Goal: Task Accomplishment & Management: Manage account settings

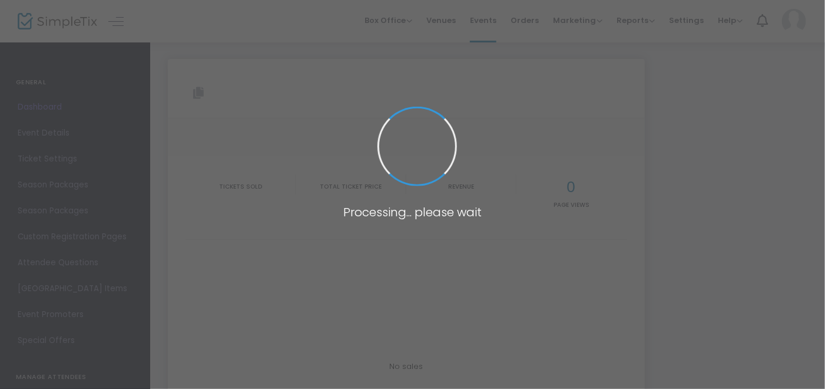
type input "[URL][DOMAIN_NAME]"
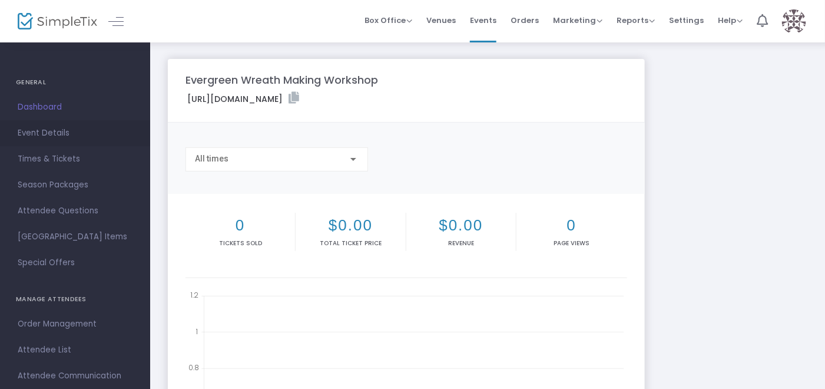
click at [52, 130] on span "Event Details" at bounding box center [75, 132] width 115 height 15
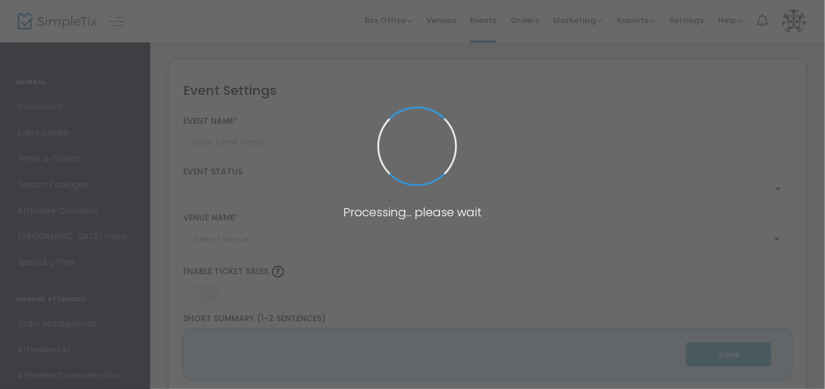
type input "Evergreen Wreath Making Workshop"
type textarea "Join Us in Welcoming the Christmas Season at [PERSON_NAME] Flowers! 🎄Step into …"
type input "7.2500 %"
type input "Register Now"
type input "[PERSON_NAME] Flowers ([GEOGRAPHIC_DATA])"
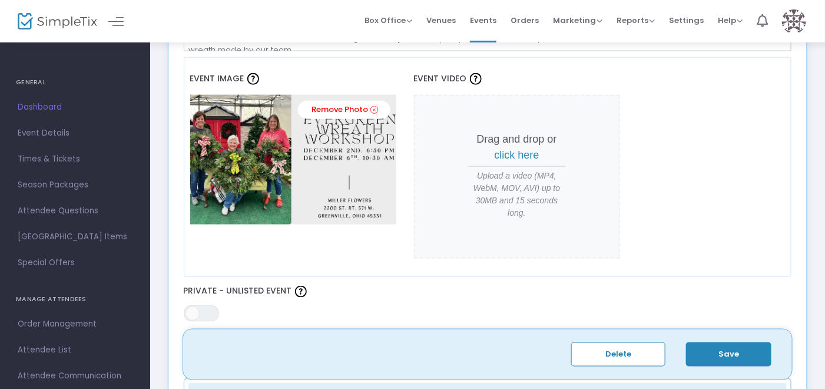
scroll to position [514, 0]
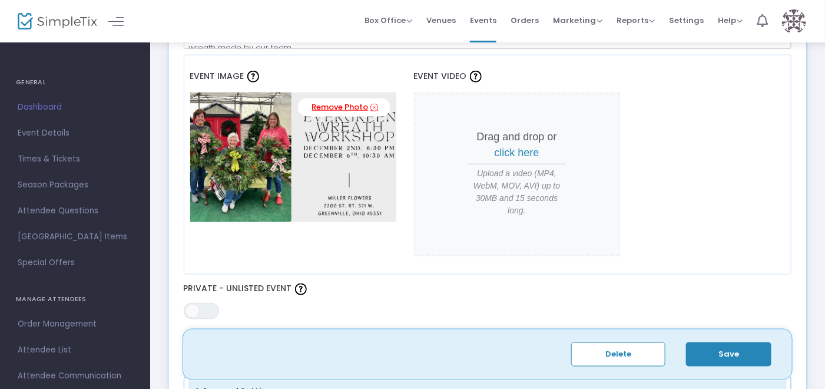
click at [371, 108] on icon at bounding box center [375, 107] width 8 height 11
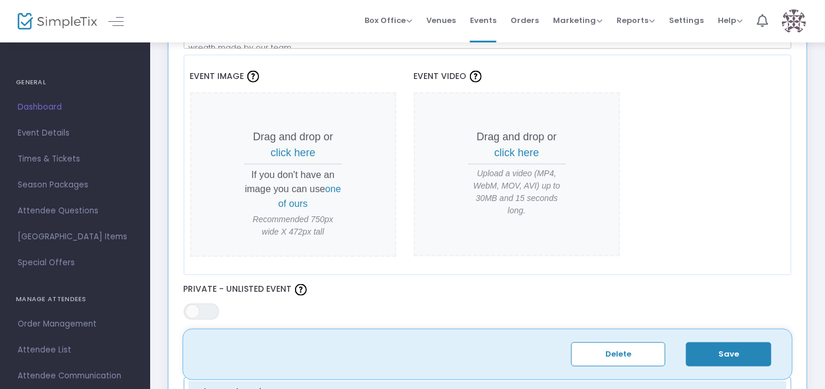
click at [284, 147] on span "click here" at bounding box center [293, 153] width 45 height 12
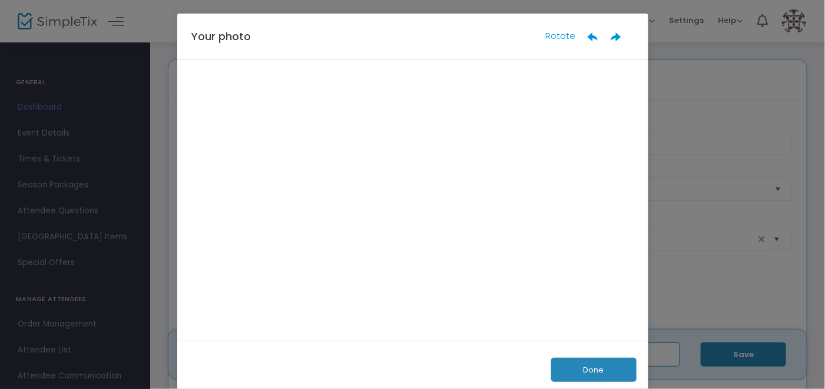
scroll to position [0, 0]
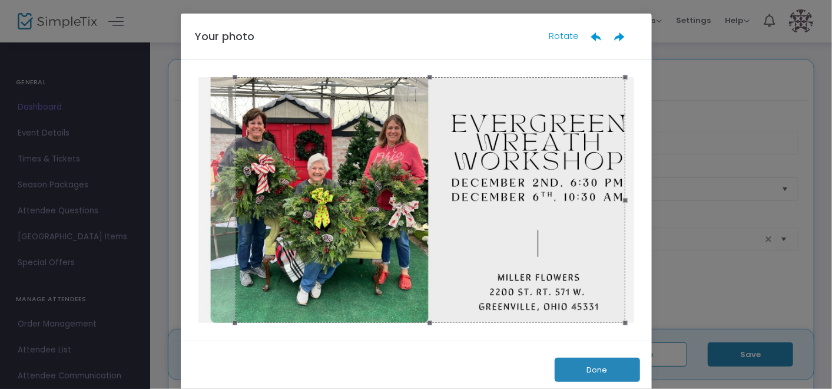
drag, startPoint x: 564, startPoint y: 281, endPoint x: 577, endPoint y: 283, distance: 13.7
click at [577, 283] on div at bounding box center [430, 199] width 390 height 245
click at [579, 361] on button "Done" at bounding box center [597, 369] width 85 height 24
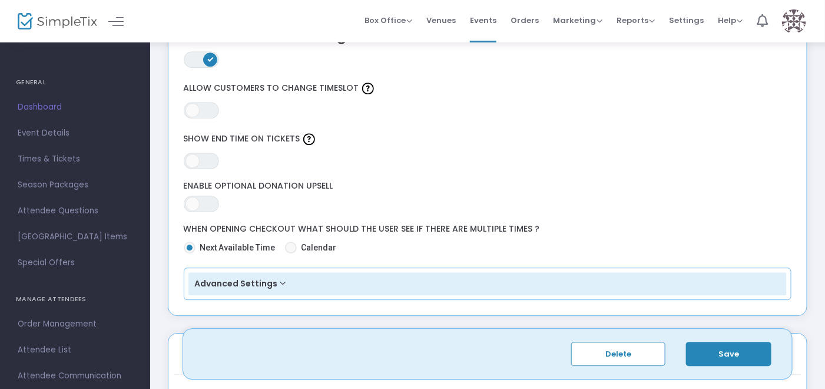
scroll to position [1105, 0]
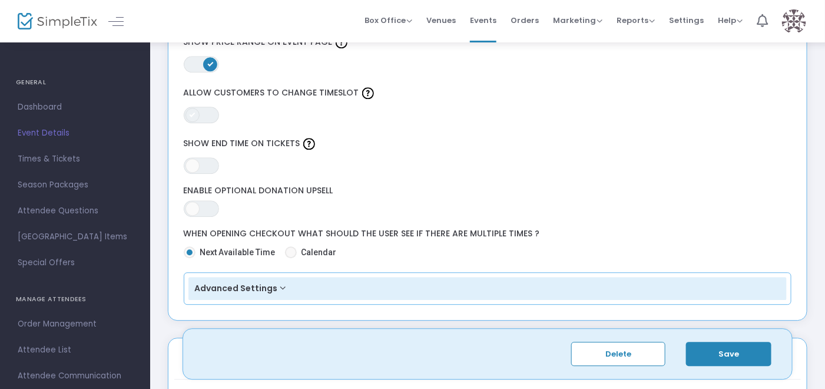
click at [192, 108] on span at bounding box center [192, 115] width 14 height 14
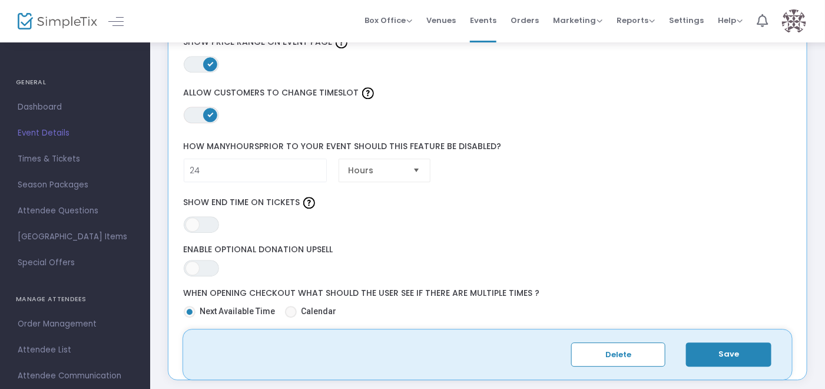
click at [213, 108] on span at bounding box center [210, 115] width 14 height 14
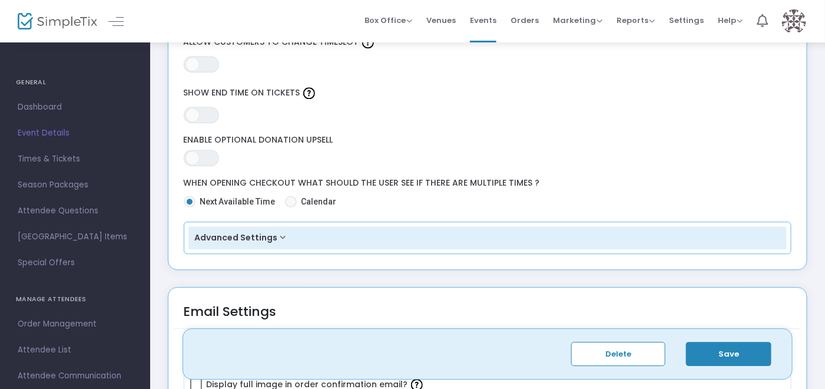
scroll to position [1224, 0]
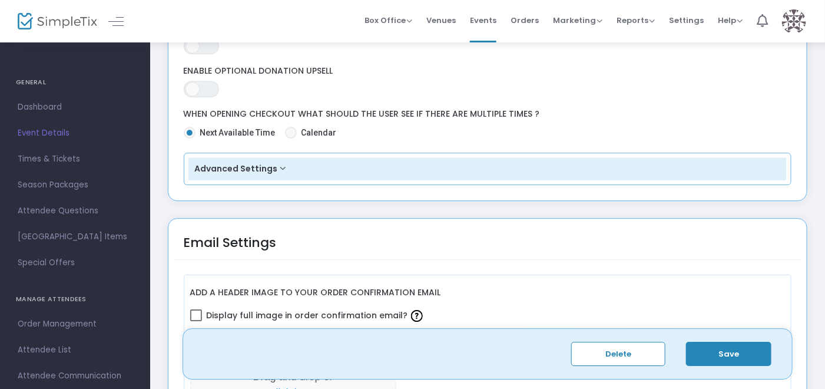
click at [578, 162] on button "Advanced Settings" at bounding box center [487, 169] width 599 height 24
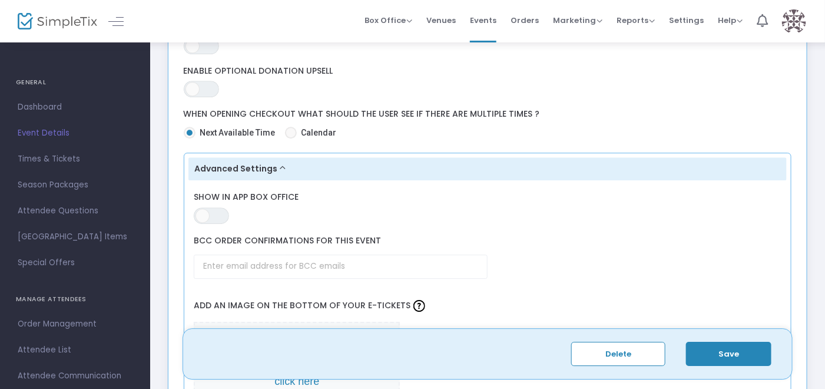
click at [578, 162] on button "Advanced Settings" at bounding box center [487, 169] width 599 height 24
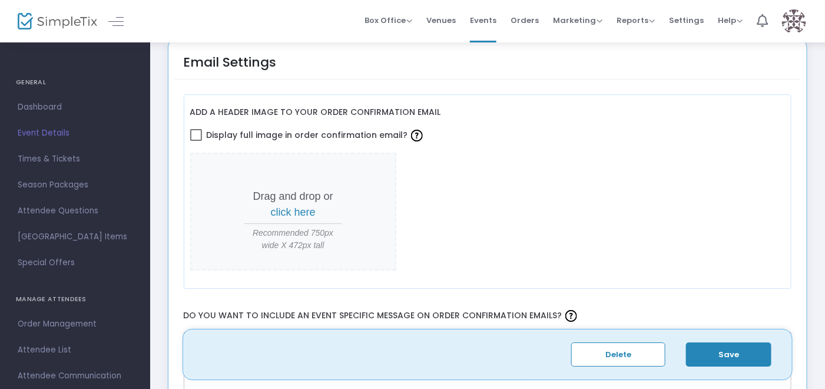
scroll to position [1419, 0]
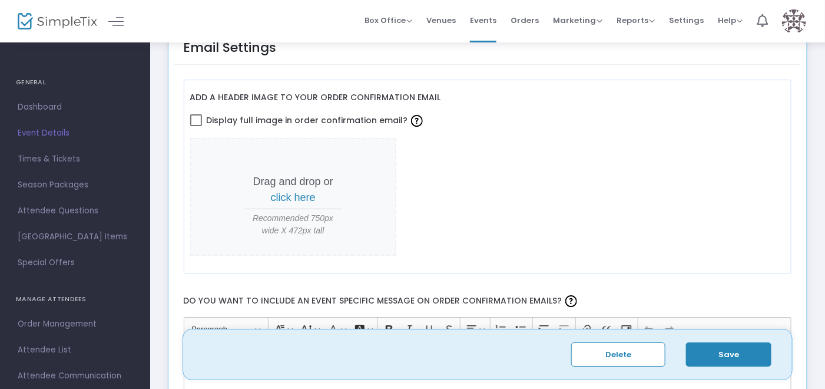
click at [289, 174] on p "Drag and drop or click here" at bounding box center [293, 190] width 98 height 32
click at [287, 191] on span "click here" at bounding box center [293, 197] width 45 height 12
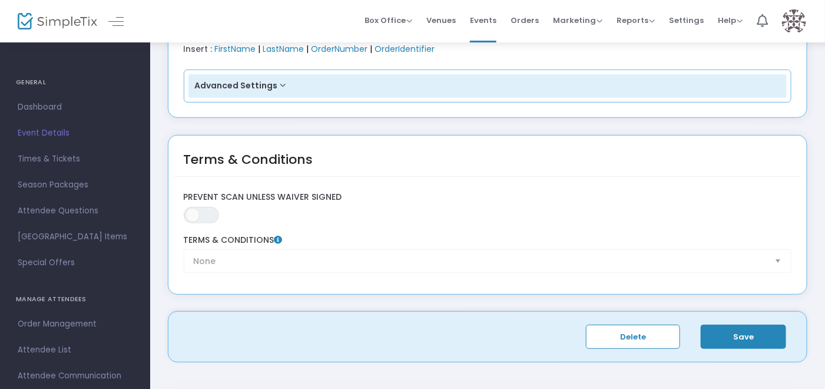
scroll to position [1871, 0]
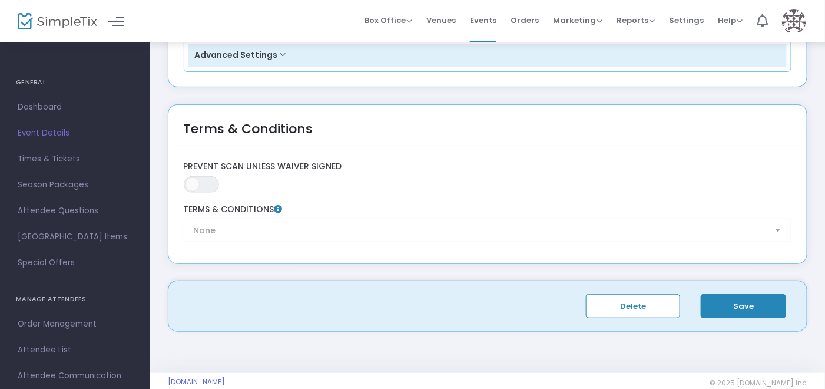
click at [735, 294] on button "Save" at bounding box center [743, 306] width 85 height 24
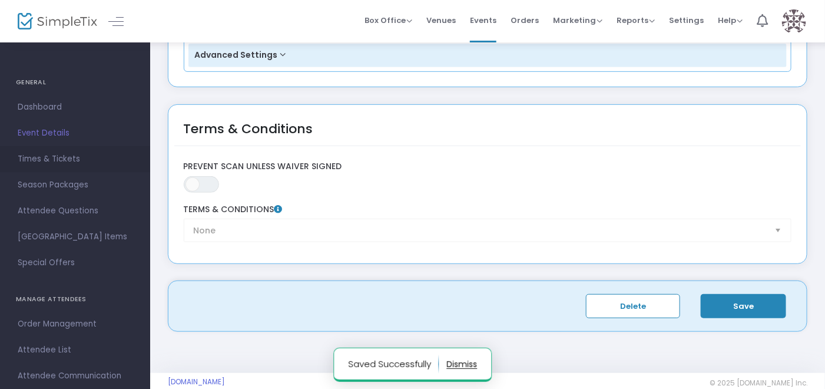
click at [67, 164] on span "Times & Tickets" at bounding box center [75, 158] width 115 height 15
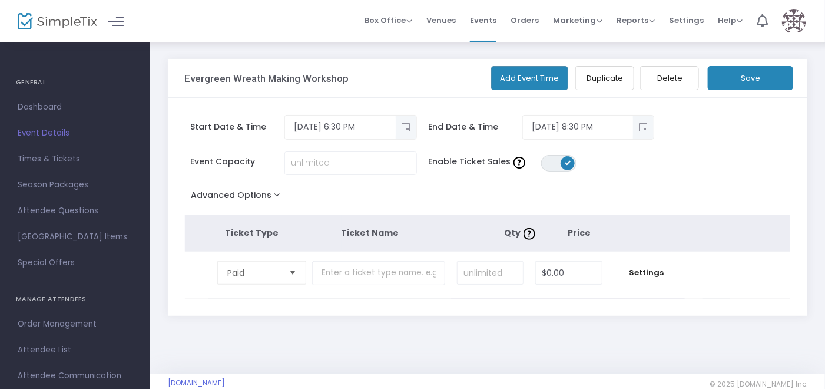
click at [558, 82] on button "Add Event Time" at bounding box center [530, 78] width 78 height 24
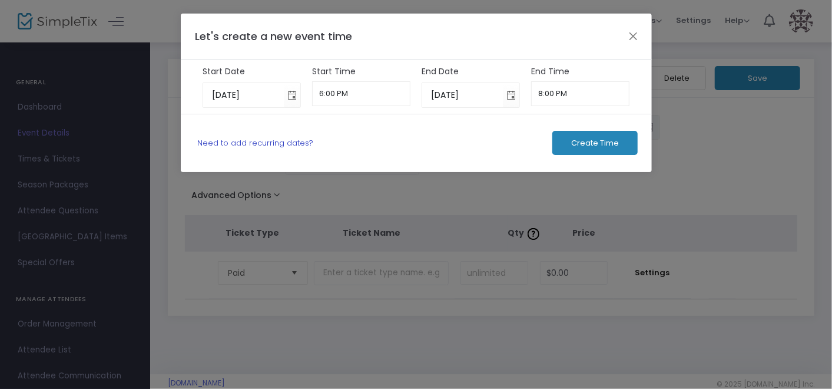
click at [246, 141] on link "Need to add recurring dates?" at bounding box center [255, 142] width 116 height 11
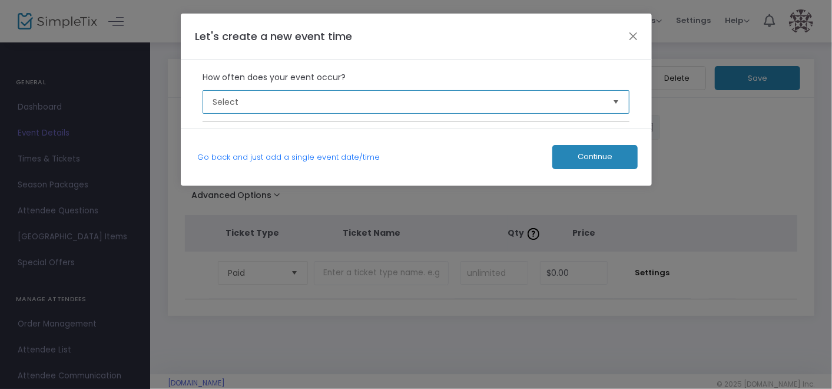
click at [257, 106] on span "Select" at bounding box center [408, 102] width 390 height 12
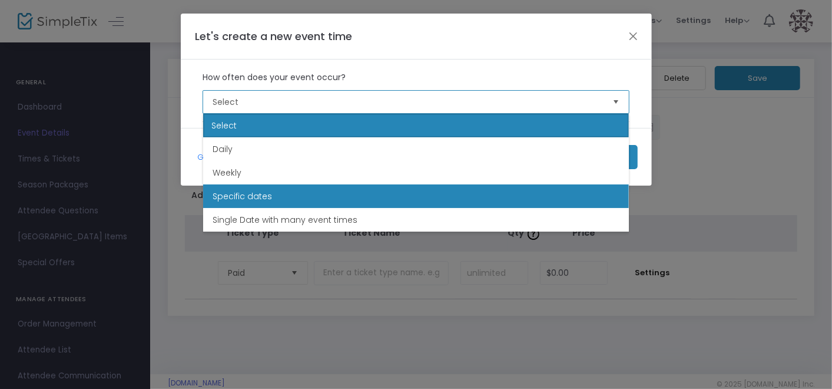
click at [255, 199] on span "Specific dates" at bounding box center [242, 196] width 59 height 12
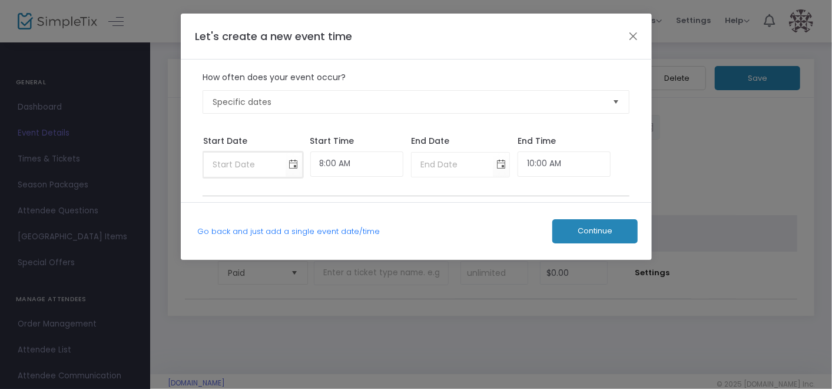
type input "month/day/year"
click at [251, 165] on input "month/day/year" at bounding box center [244, 164] width 81 height 24
click at [303, 164] on span "Toggle calendar" at bounding box center [293, 164] width 19 height 19
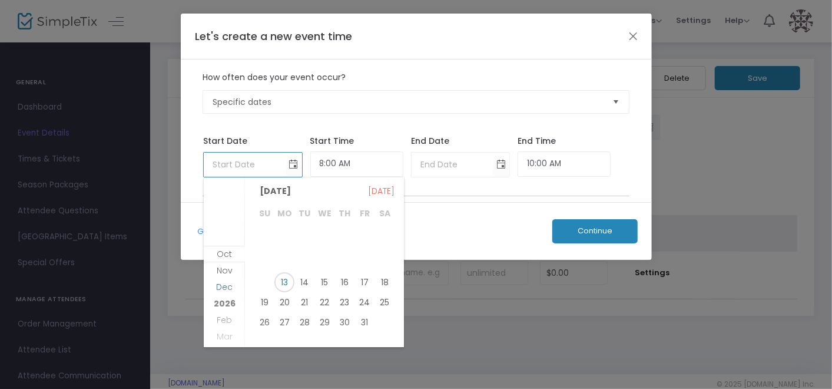
click at [215, 289] on li "Dec" at bounding box center [224, 295] width 41 height 16
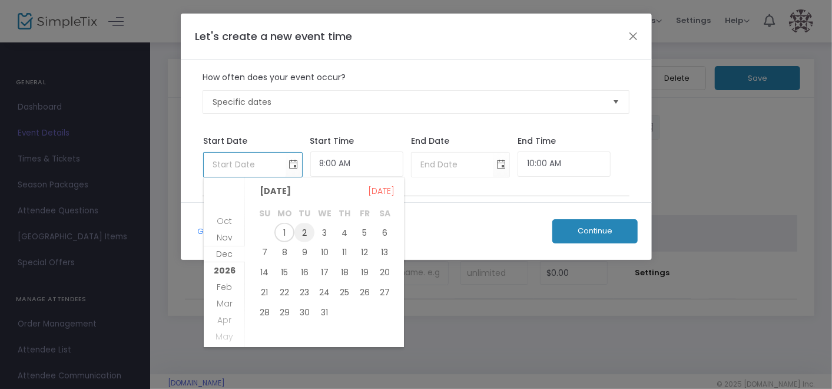
click at [308, 235] on span "2" at bounding box center [304, 232] width 20 height 20
type input "[DATE]"
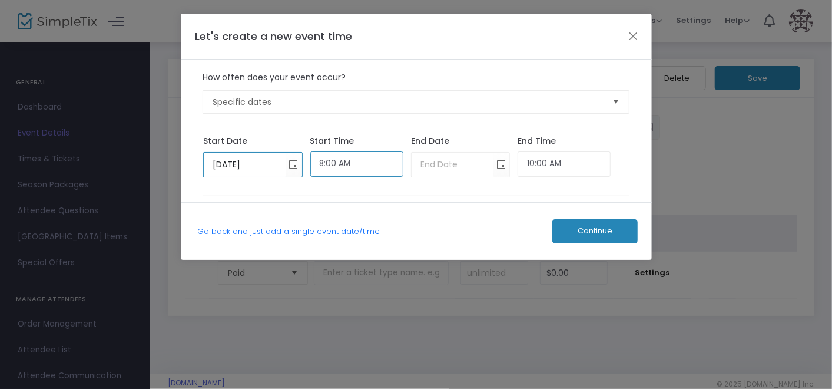
click at [338, 163] on input "8:00 AM" at bounding box center [356, 163] width 93 height 25
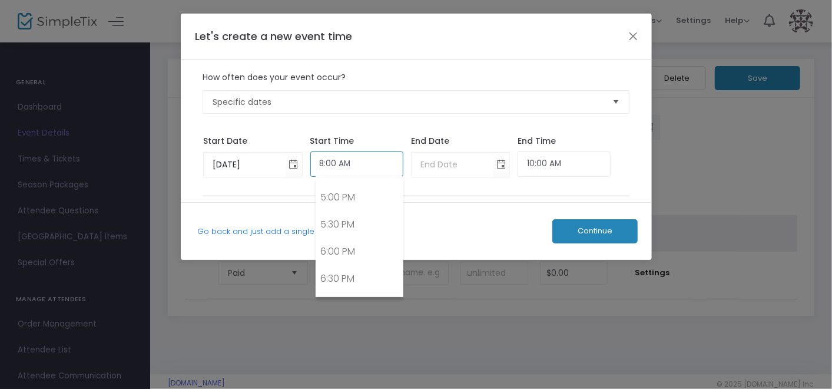
scroll to position [936, 0]
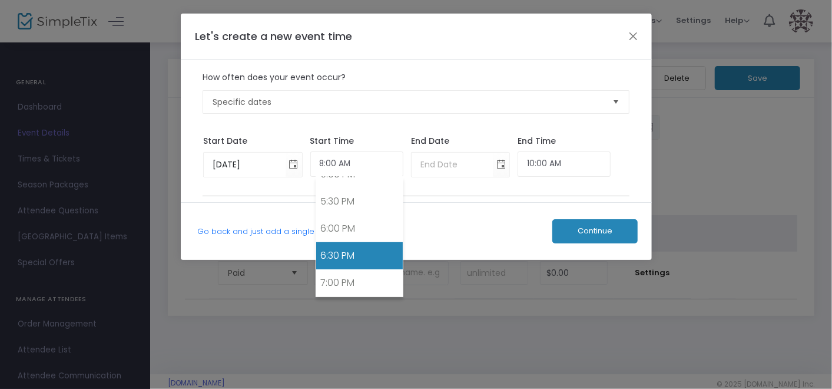
click at [368, 245] on link "6:30 PM" at bounding box center [359, 255] width 87 height 27
type input "6:30 PM"
type input "[DATE]"
type input "8:30 PM"
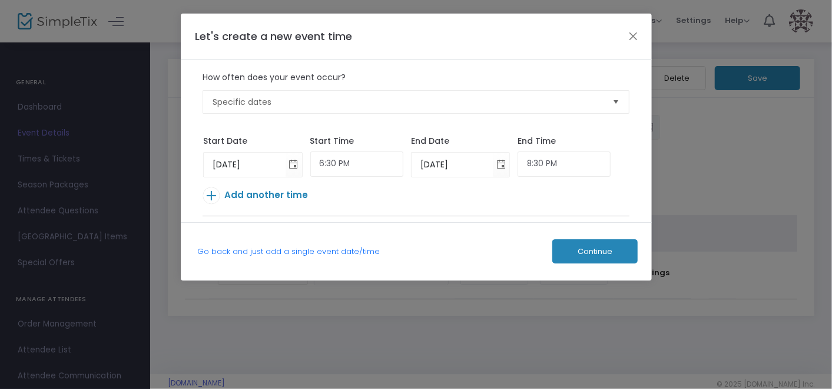
click at [263, 197] on span "Add another time" at bounding box center [266, 194] width 84 height 12
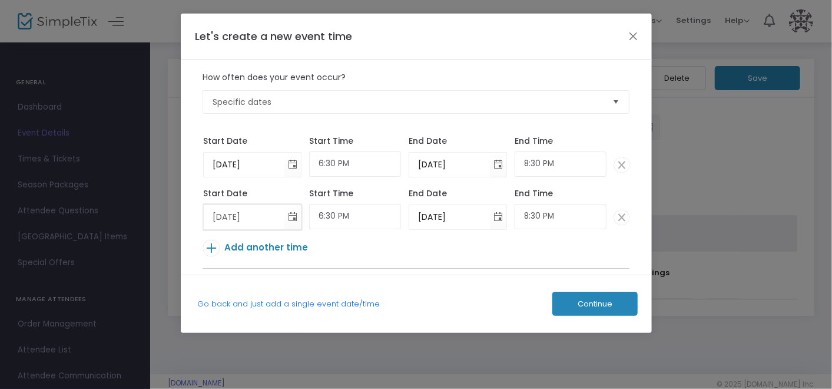
click at [234, 215] on input "[DATE]" at bounding box center [244, 217] width 81 height 24
click at [225, 215] on input "[DATE]" at bounding box center [244, 217] width 81 height 24
type input "[DATE]"
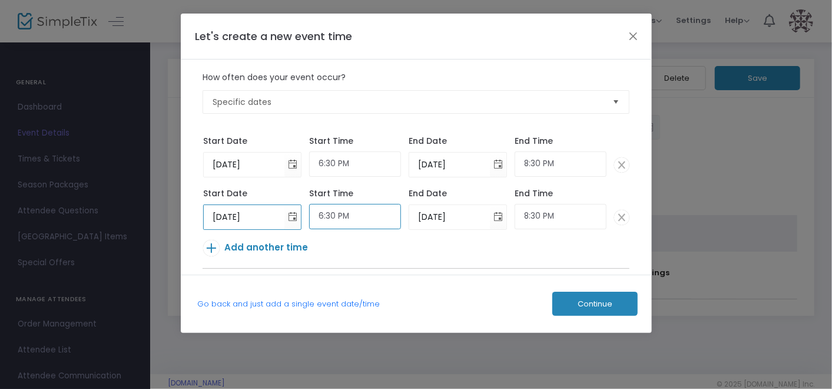
click at [327, 217] on input "6:30 PM" at bounding box center [355, 216] width 92 height 25
click at [349, 218] on input "10:30 PM" at bounding box center [355, 216] width 92 height 25
type input "10:30 AM"
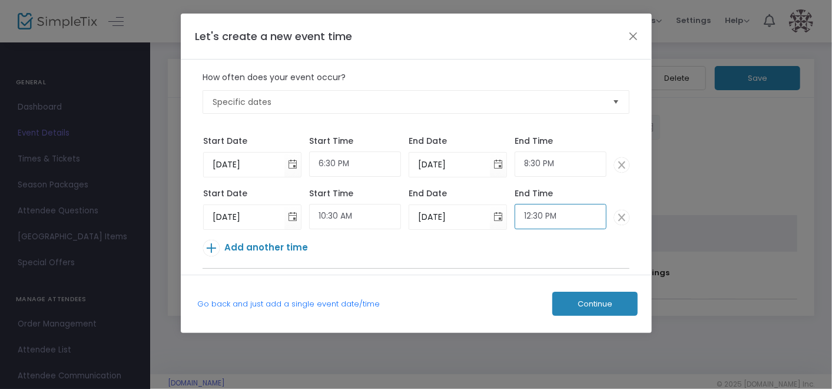
click at [552, 224] on input "12:30 PM" at bounding box center [560, 216] width 92 height 25
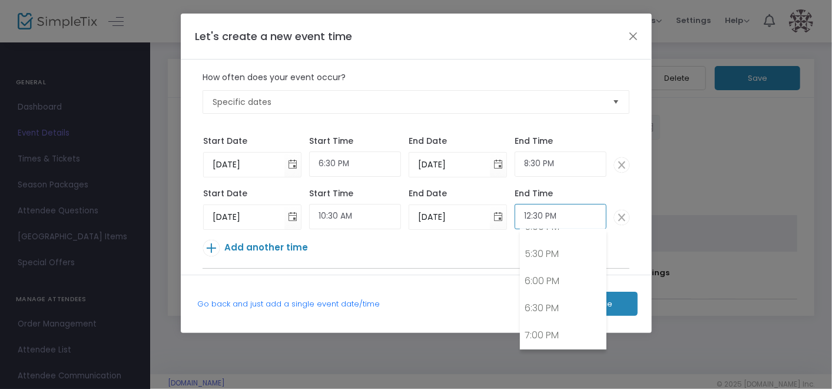
scroll to position [622, 0]
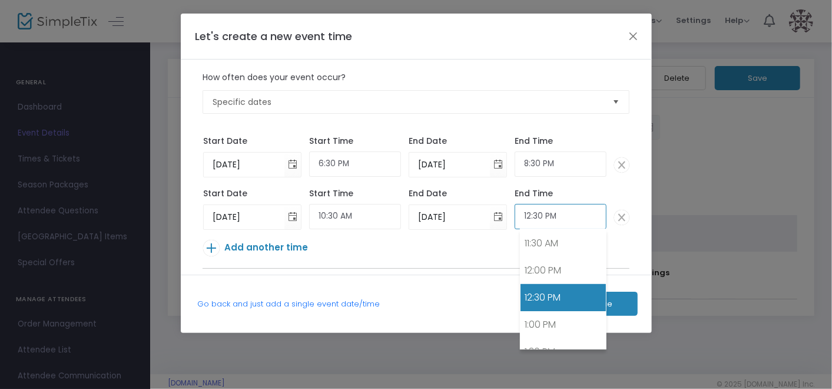
click at [543, 215] on input "12:30 PM" at bounding box center [560, 216] width 92 height 25
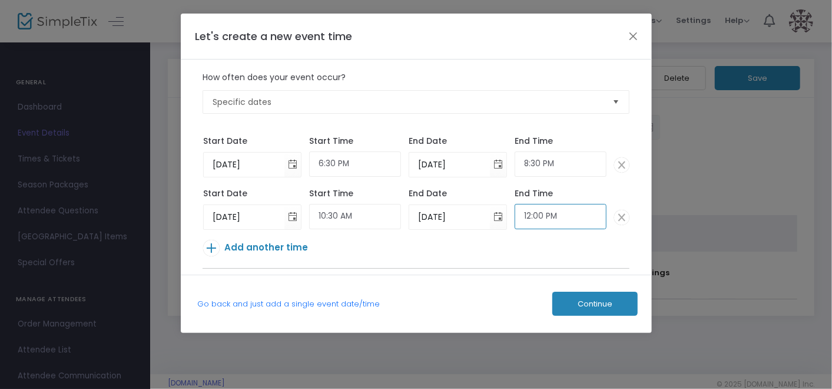
type input "12:00 PM"
click at [523, 251] on p "Add another time" at bounding box center [412, 250] width 419 height 21
click at [587, 306] on span "Continue" at bounding box center [594, 303] width 35 height 9
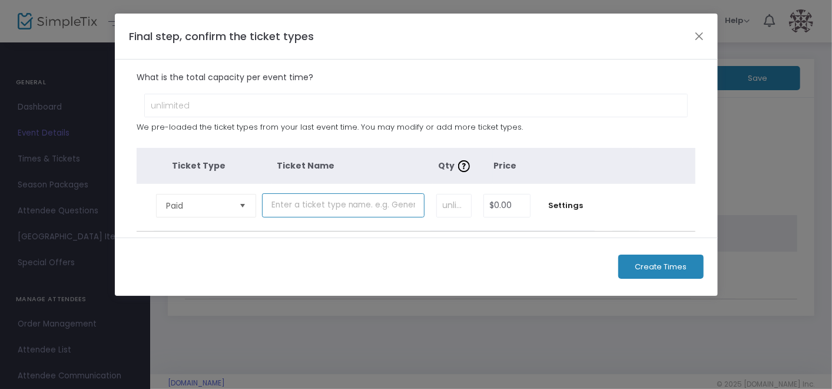
click at [301, 210] on input "text" at bounding box center [343, 205] width 162 height 24
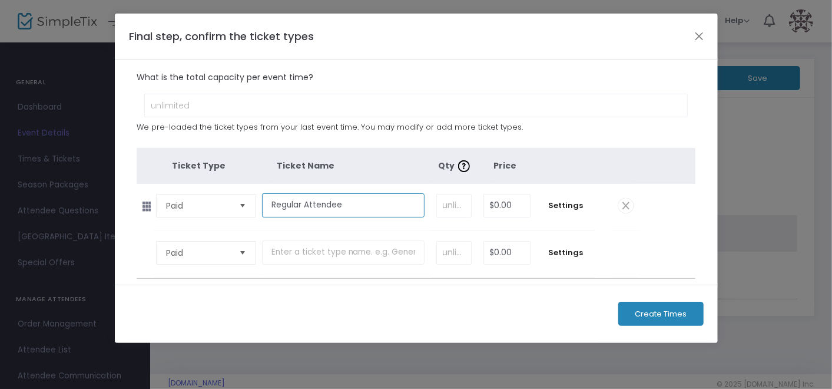
type input "Regular Attendee"
click at [499, 205] on input "0" at bounding box center [507, 205] width 46 height 22
type input "$49.00"
click at [301, 251] on input "text" at bounding box center [343, 252] width 162 height 24
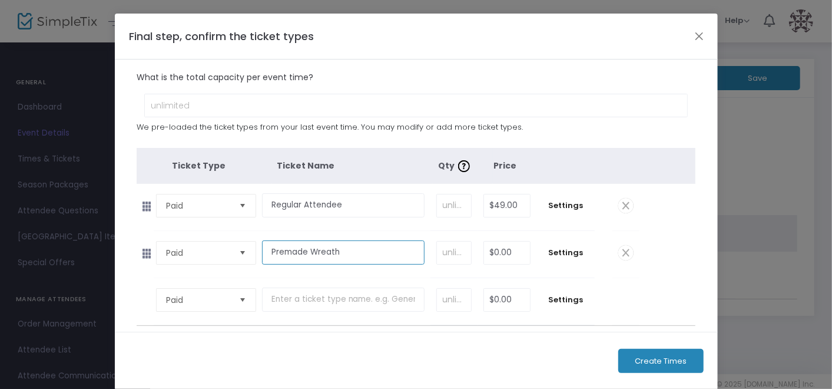
type input "Premade Wreath"
click at [496, 251] on input "0" at bounding box center [507, 252] width 46 height 22
type input "$52.00"
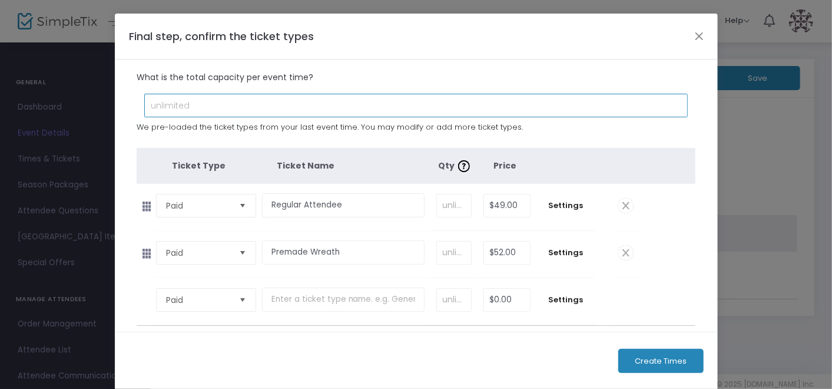
click at [660, 95] on input at bounding box center [416, 105] width 542 height 22
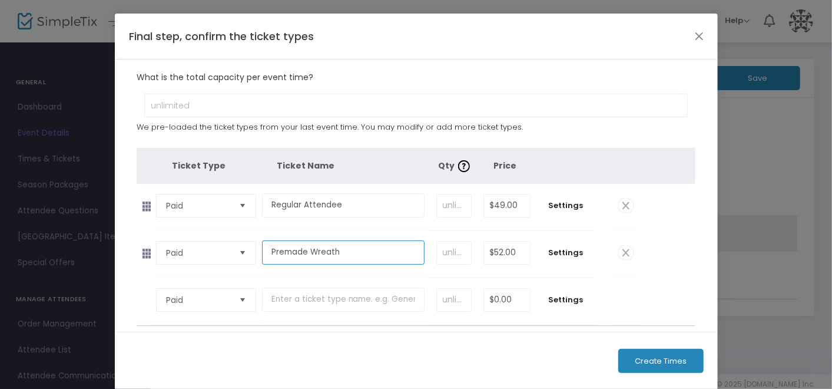
click at [363, 245] on input "Premade Wreath" at bounding box center [343, 252] width 162 height 24
type input "Premade Wreath ("
